Goal: Task Accomplishment & Management: Complete application form

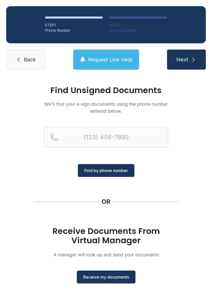
click at [111, 279] on span "Receive my documents" at bounding box center [106, 277] width 46 height 6
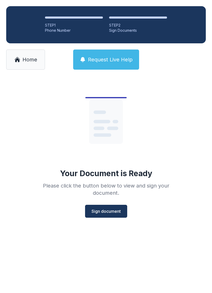
click at [116, 205] on button "Sign document" at bounding box center [106, 211] width 42 height 13
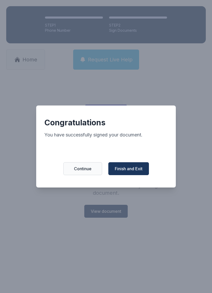
click at [136, 171] on span "Finish and Exit" at bounding box center [129, 169] width 28 height 6
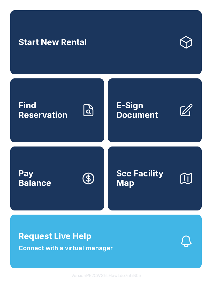
click at [142, 187] on span "See Facility Map" at bounding box center [145, 178] width 58 height 19
click at [157, 128] on link "E-Sign Document" at bounding box center [154, 110] width 93 height 64
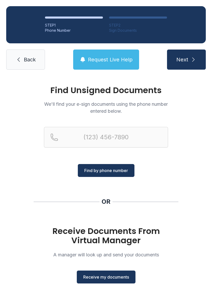
click at [108, 281] on button "Receive my documents" at bounding box center [106, 277] width 59 height 13
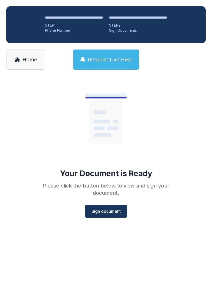
click at [111, 205] on button "Sign document" at bounding box center [106, 211] width 42 height 13
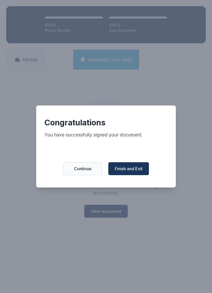
click at [135, 172] on span "Finish and Exit" at bounding box center [129, 169] width 28 height 6
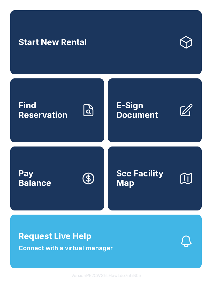
click at [140, 137] on link "E-Sign Document" at bounding box center [154, 110] width 93 height 64
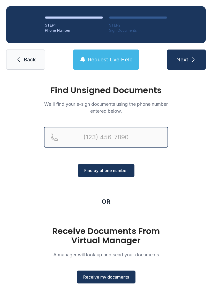
click at [109, 143] on input "Reservation phone number" at bounding box center [106, 137] width 124 height 21
type input "[PHONE_NUMBER]"
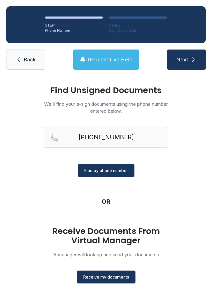
click at [109, 173] on span "Find by phone number" at bounding box center [106, 170] width 44 height 6
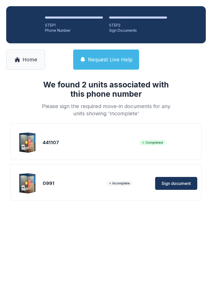
click at [179, 185] on span "Sign document" at bounding box center [175, 183] width 29 height 6
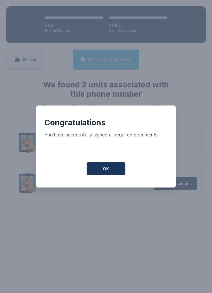
click at [105, 170] on span "OK" at bounding box center [106, 169] width 6 height 6
